Goal: Information Seeking & Learning: Learn about a topic

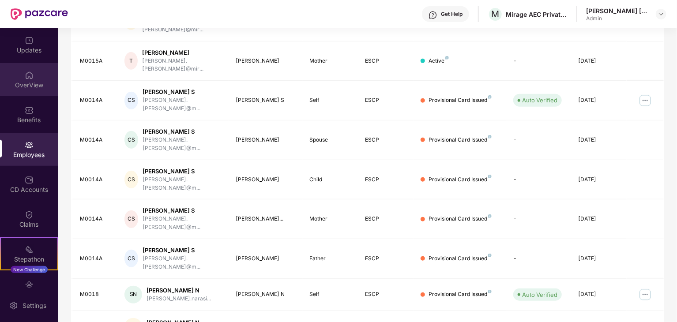
click at [11, 74] on div "OverView" at bounding box center [29, 79] width 58 height 33
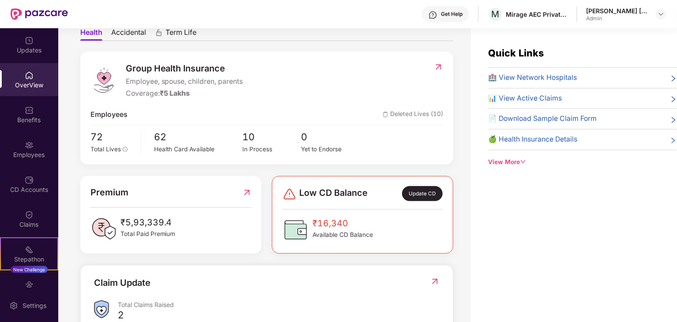
scroll to position [44, 0]
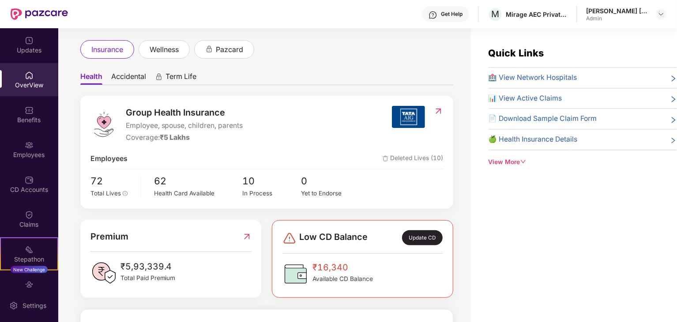
click at [29, 75] on img at bounding box center [29, 75] width 9 height 9
click at [18, 121] on div "Benefits" at bounding box center [29, 120] width 58 height 9
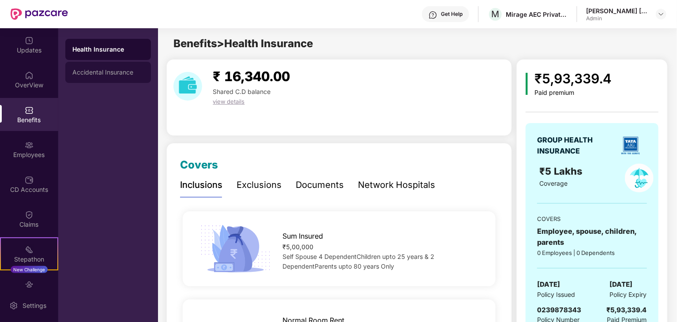
click at [112, 72] on div "Accidental Insurance" at bounding box center [107, 72] width 71 height 7
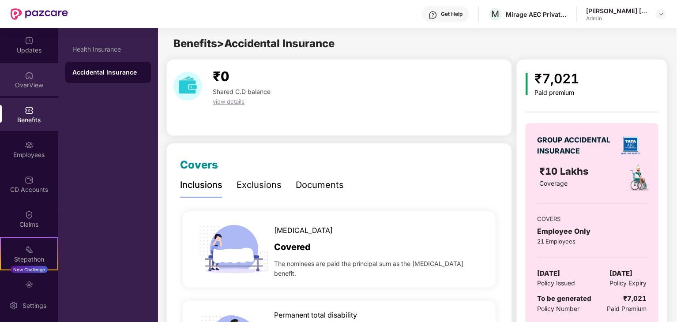
click at [28, 82] on div "OverView" at bounding box center [29, 85] width 58 height 9
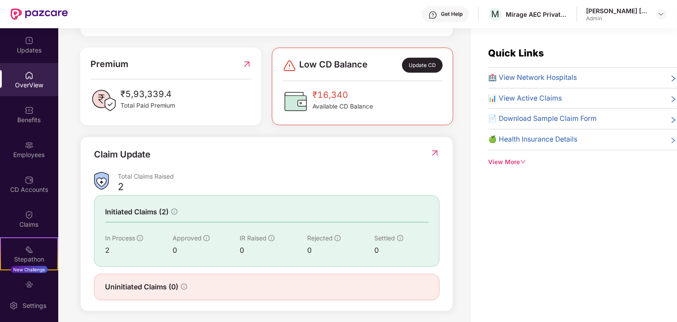
scroll to position [221, 0]
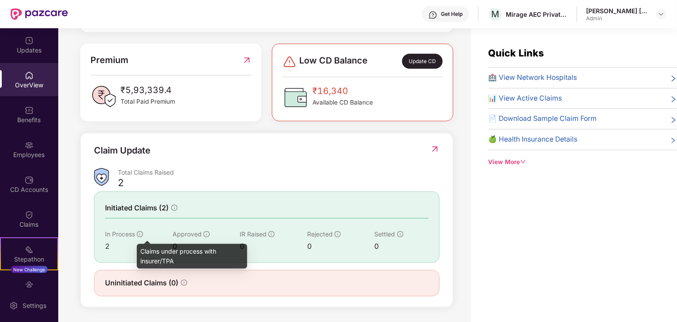
click at [139, 233] on icon "info-circle" at bounding box center [140, 234] width 6 height 6
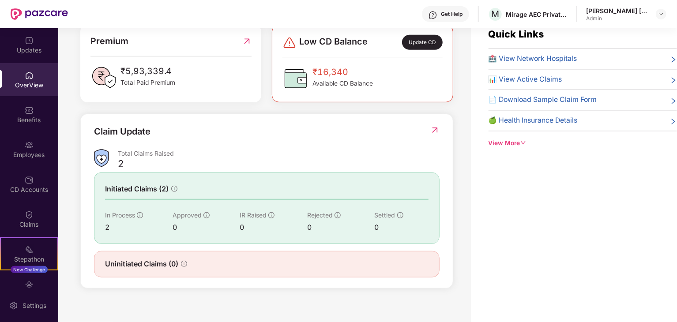
scroll to position [28, 0]
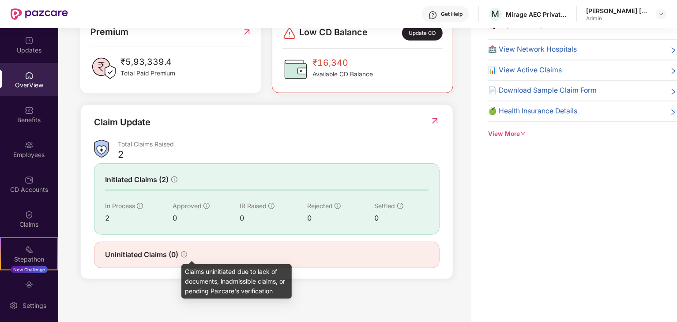
click at [183, 255] on icon "info-circle" at bounding box center [184, 254] width 6 height 6
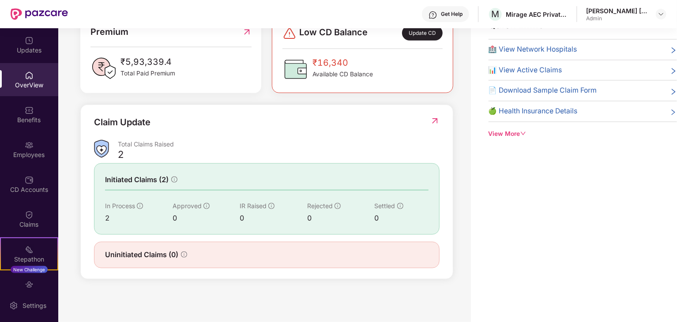
click at [21, 95] on div "OverView" at bounding box center [29, 79] width 58 height 33
click at [21, 111] on div "Benefits" at bounding box center [29, 114] width 58 height 33
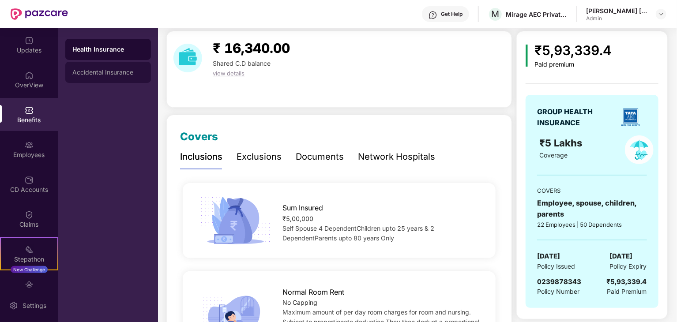
click at [135, 63] on div "Accidental Insurance" at bounding box center [108, 72] width 86 height 21
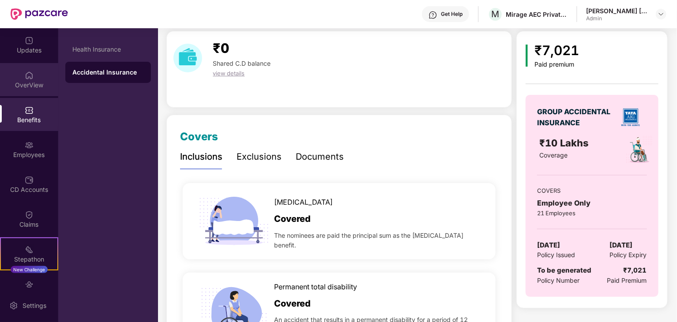
click at [30, 83] on div "OverView" at bounding box center [29, 85] width 58 height 9
